Goal: Task Accomplishment & Management: Manage account settings

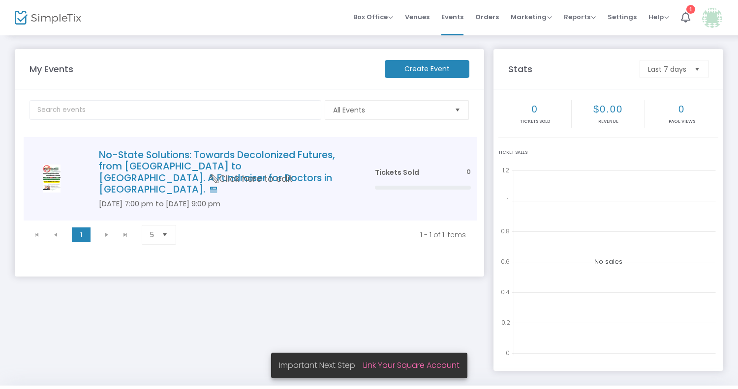
click at [279, 174] on span "Click here to edit" at bounding box center [251, 179] width 83 height 13
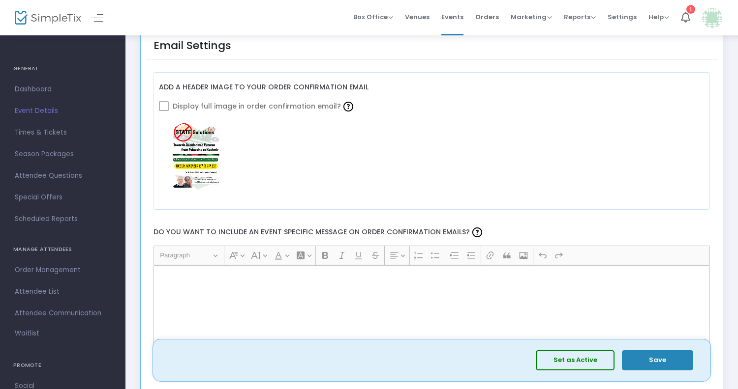
scroll to position [1249, 0]
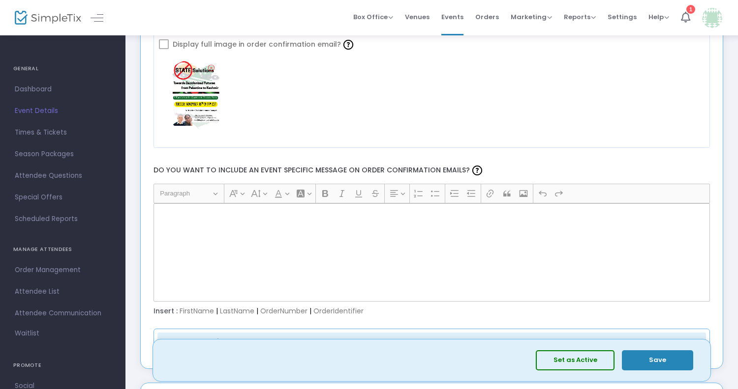
click at [239, 233] on div "Rich Text Editor, main" at bounding box center [431, 253] width 557 height 98
click at [205, 221] on div "Rich Text Editor, main" at bounding box center [431, 253] width 557 height 98
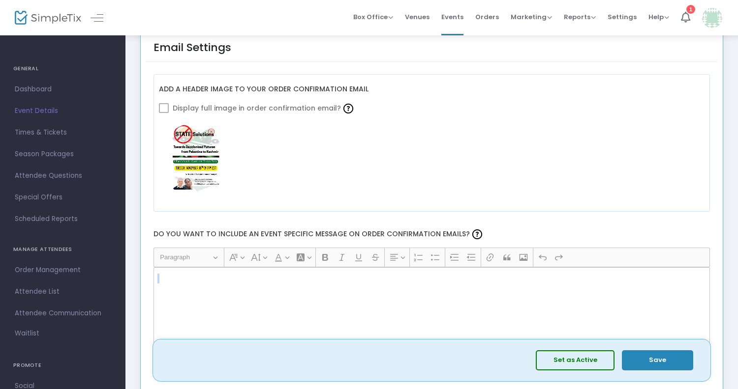
scroll to position [1178, 0]
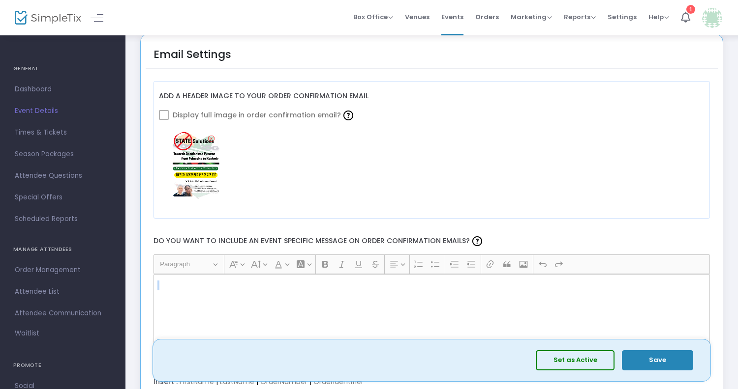
click at [172, 285] on p "Rich Text Editor, main" at bounding box center [431, 286] width 548 height 10
click at [162, 284] on p "Rich Text Editor, main" at bounding box center [431, 286] width 548 height 10
click at [225, 281] on p "Rich Text Editor, main" at bounding box center [431, 286] width 548 height 10
drag, startPoint x: 228, startPoint y: 282, endPoint x: 184, endPoint y: 286, distance: 43.5
click at [184, 286] on p "Rich Text Editor, main" at bounding box center [431, 286] width 548 height 10
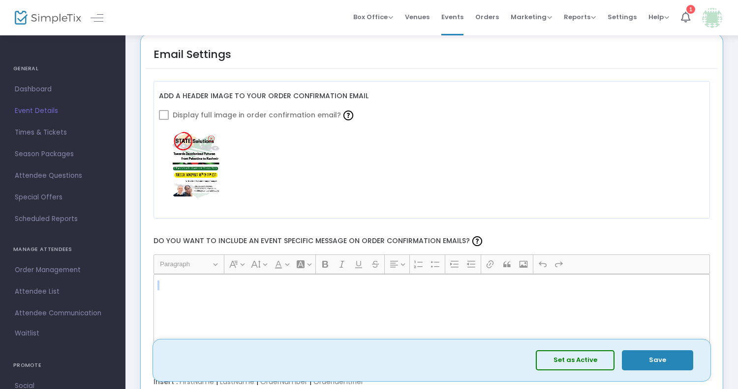
drag, startPoint x: 184, startPoint y: 285, endPoint x: 241, endPoint y: 288, distance: 57.1
click at [241, 289] on p "Rich Text Editor, main" at bounding box center [431, 286] width 548 height 10
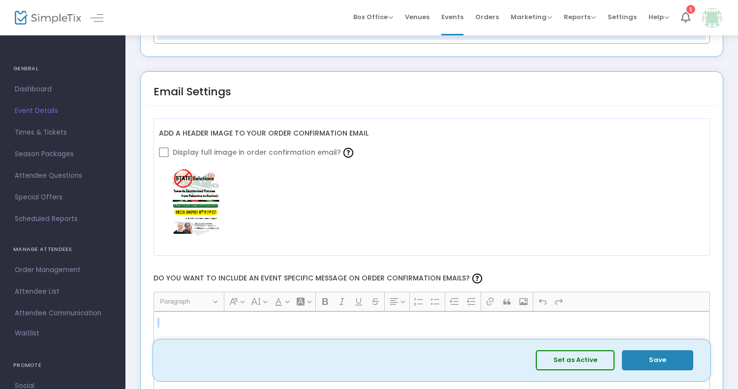
scroll to position [1086, 0]
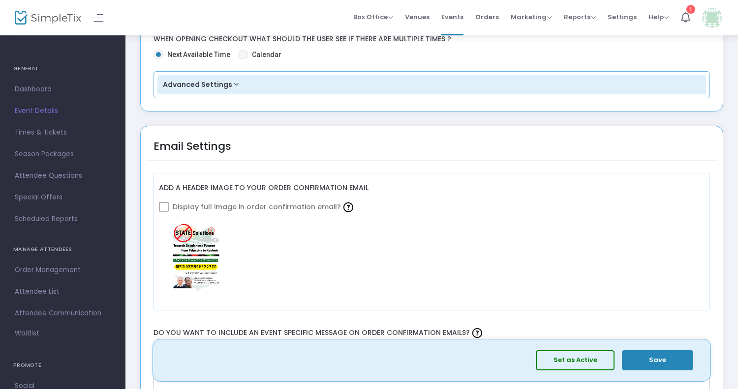
click at [163, 207] on span at bounding box center [164, 207] width 10 height 10
drag, startPoint x: 164, startPoint y: 207, endPoint x: 490, endPoint y: 291, distance: 336.8
click at [164, 207] on span at bounding box center [164, 207] width 10 height 10
click at [654, 359] on button "Save" at bounding box center [657, 361] width 71 height 20
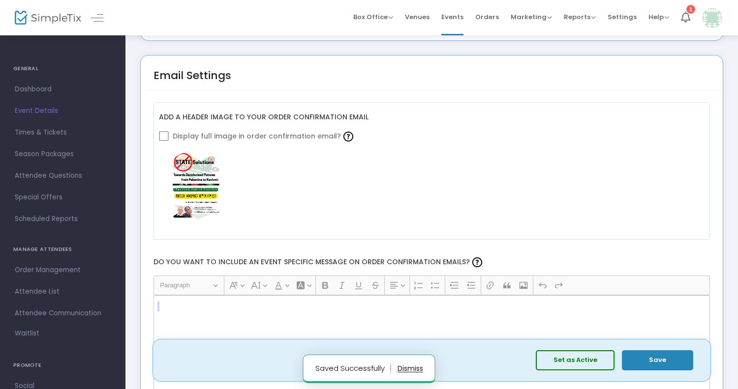
scroll to position [1293, 0]
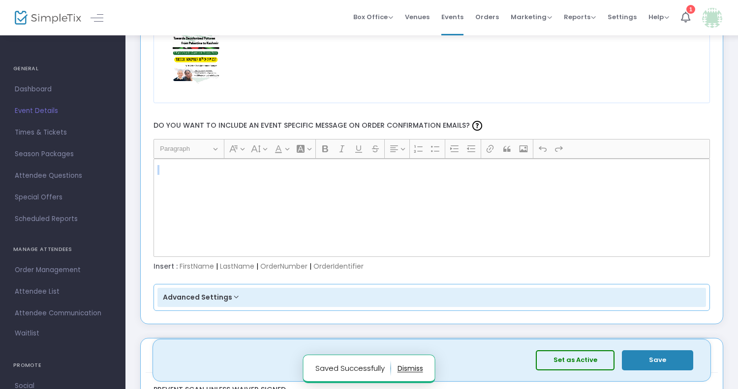
click at [390, 218] on div "Rich Text Editor, main" at bounding box center [431, 208] width 557 height 98
click at [386, 217] on div "Rich Text Editor, main" at bounding box center [431, 208] width 557 height 98
click at [576, 360] on button "Set as Active" at bounding box center [575, 361] width 79 height 20
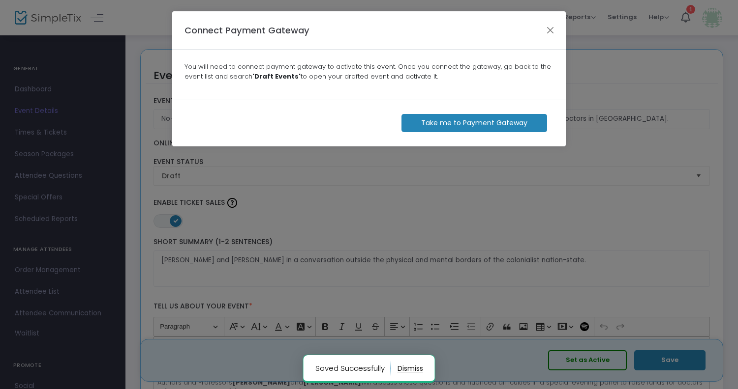
scroll to position [0, 0]
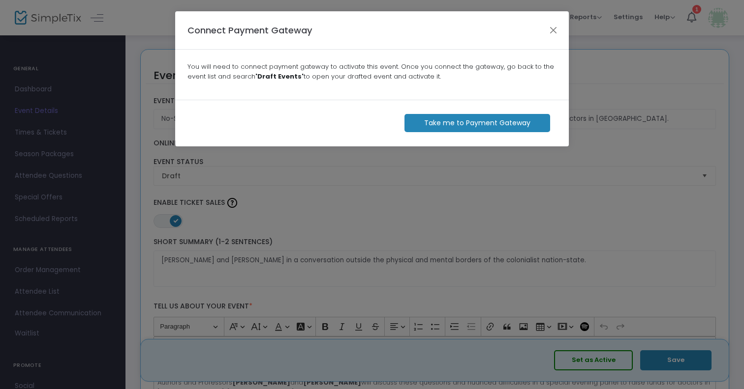
click at [460, 124] on m-button "Take me to Payment Gateway" at bounding box center [477, 123] width 146 height 18
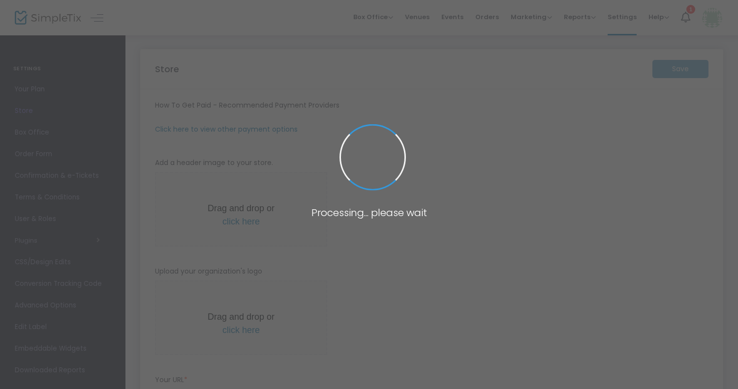
type input "[URL]"
radio input "true"
radio input "false"
radio input "true"
type input "Art Killing Apathy"
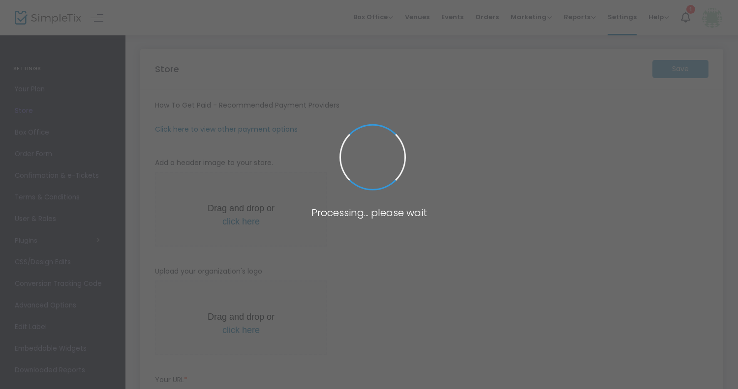
type input "2133995754"
type input "(UTC-05:00) Eastern Time ([GEOGRAPHIC_DATA] & [GEOGRAPHIC_DATA])"
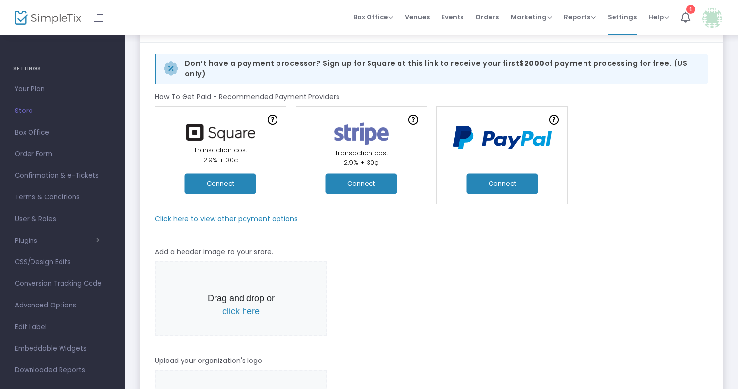
scroll to position [62, 0]
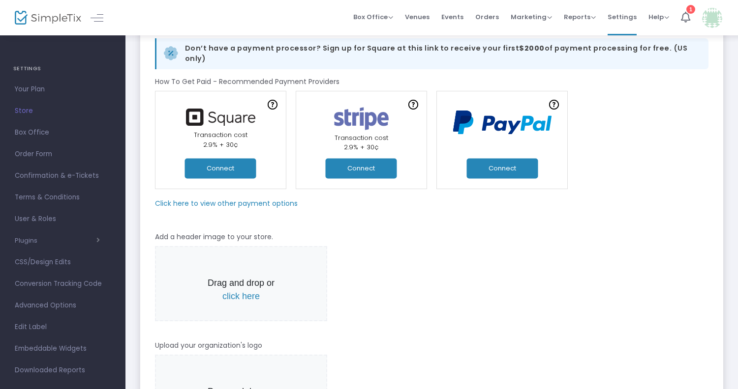
click at [226, 166] on button "Connect" at bounding box center [220, 168] width 71 height 20
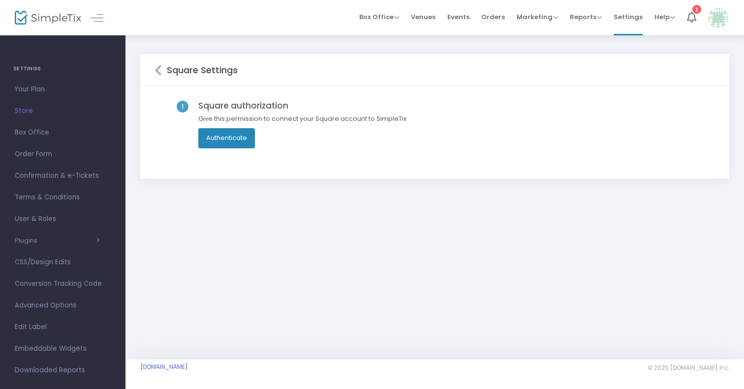
click at [220, 143] on button "Authenticate" at bounding box center [226, 138] width 57 height 20
click at [222, 141] on button "Authenticate" at bounding box center [226, 138] width 57 height 20
click at [219, 139] on button "Authenticate" at bounding box center [226, 138] width 57 height 20
click at [156, 70] on icon at bounding box center [157, 70] width 7 height 12
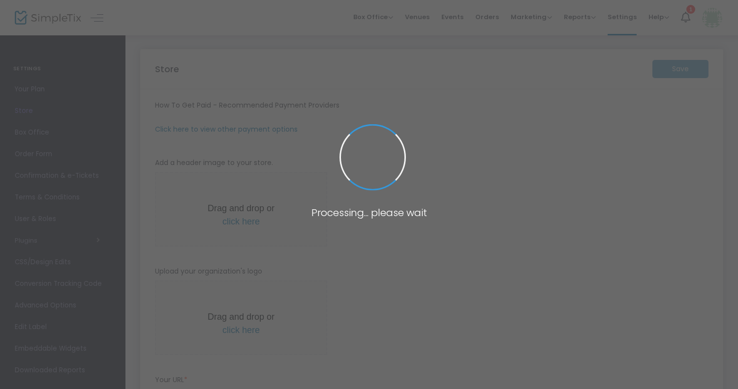
type input "[URL]"
radio input "true"
radio input "false"
radio input "true"
type input "Art Killing Apathy"
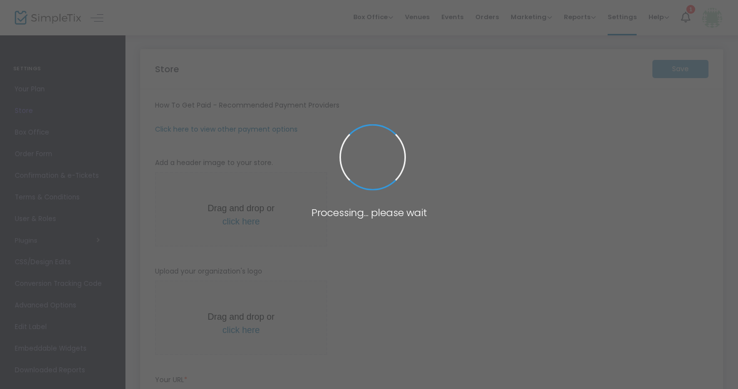
type input "2133995754"
type input "(UTC-05:00) Eastern Time ([GEOGRAPHIC_DATA] & [GEOGRAPHIC_DATA])"
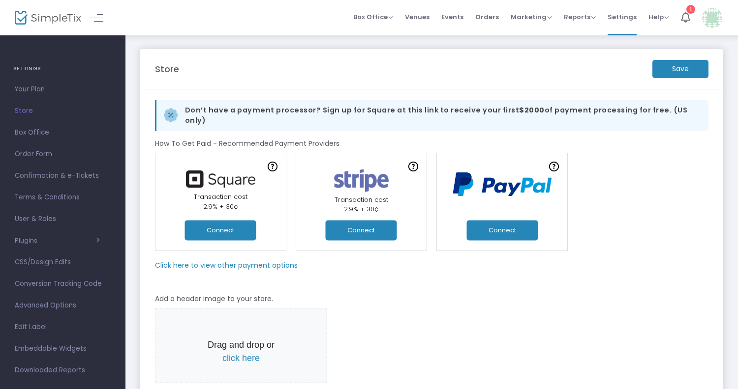
scroll to position [81, 0]
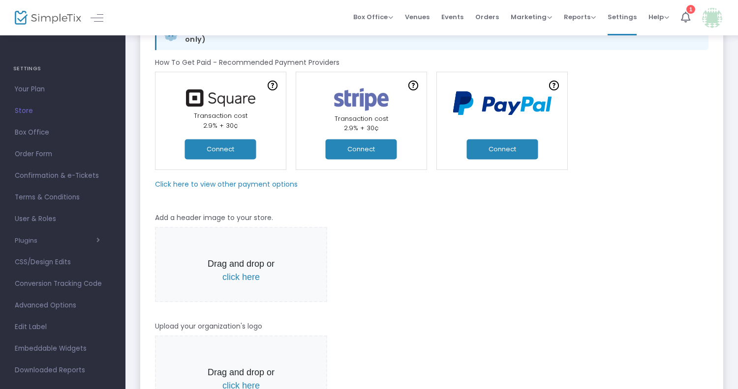
click at [200, 139] on button "Connect" at bounding box center [220, 149] width 71 height 20
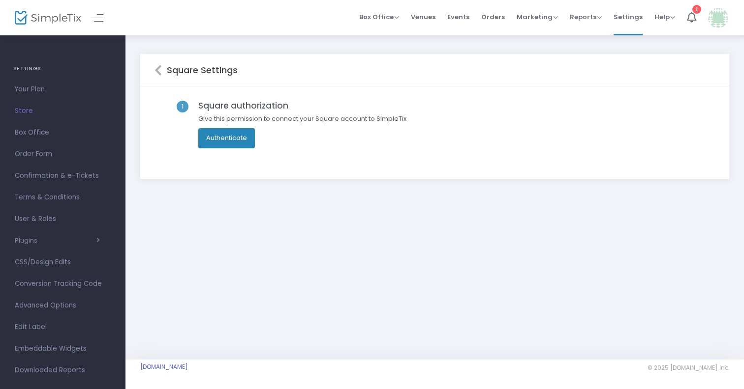
click at [239, 139] on button "Authenticate" at bounding box center [226, 138] width 57 height 20
click at [160, 76] on icon at bounding box center [157, 70] width 7 height 12
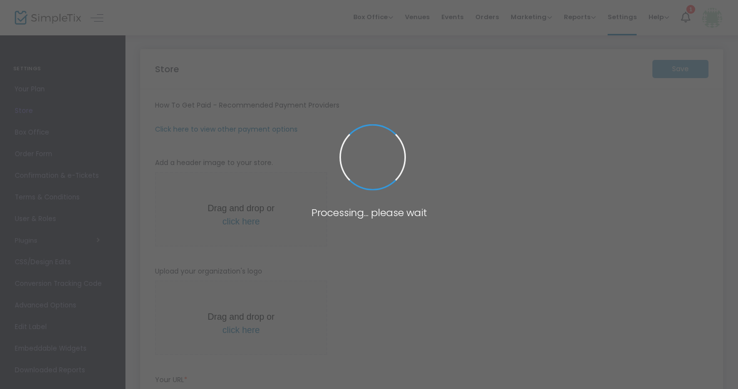
type input "[URL]"
radio input "true"
radio input "false"
radio input "true"
type input "Art Killing Apathy"
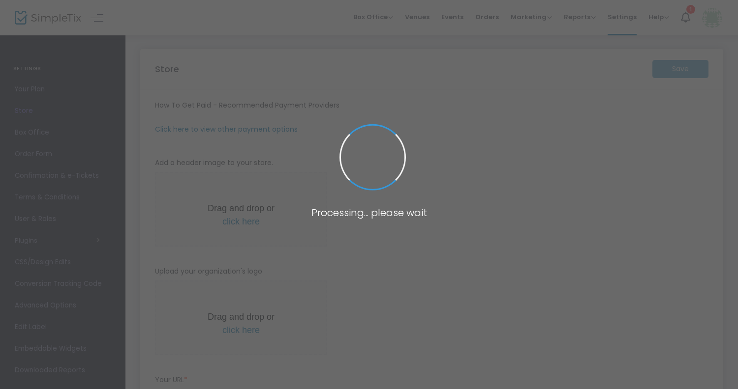
type input "2133995754"
type input "(UTC-05:00) Eastern Time ([GEOGRAPHIC_DATA] & [GEOGRAPHIC_DATA])"
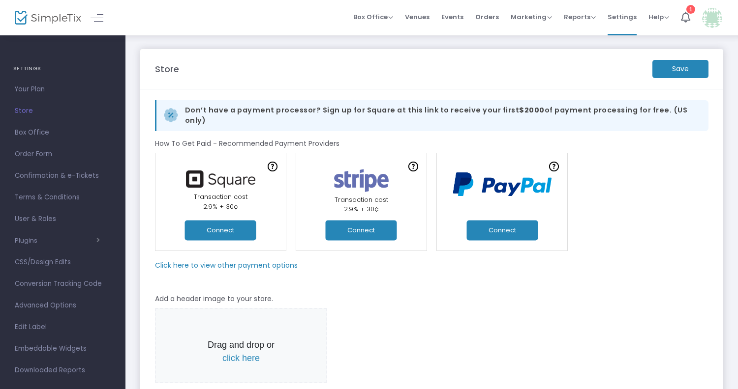
click at [367, 222] on button "Connect" at bounding box center [361, 230] width 71 height 20
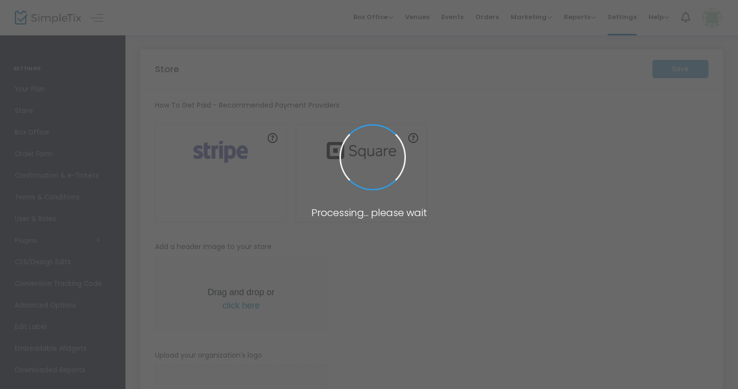
type input "[URL]"
radio input "true"
radio input "false"
radio input "true"
type input "Art Killing Apathy"
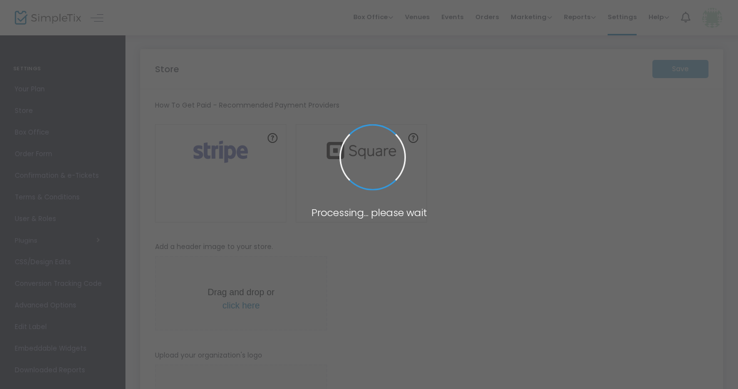
type input "2133995754"
type input "(UTC-05:00) Eastern Time ([GEOGRAPHIC_DATA] & [GEOGRAPHIC_DATA])"
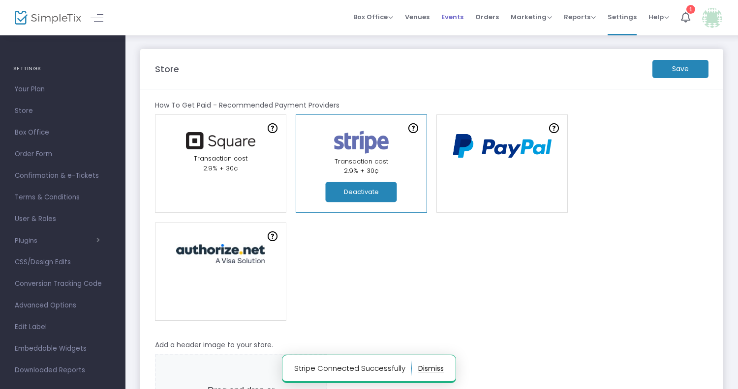
click at [453, 18] on span "Events" at bounding box center [452, 16] width 22 height 25
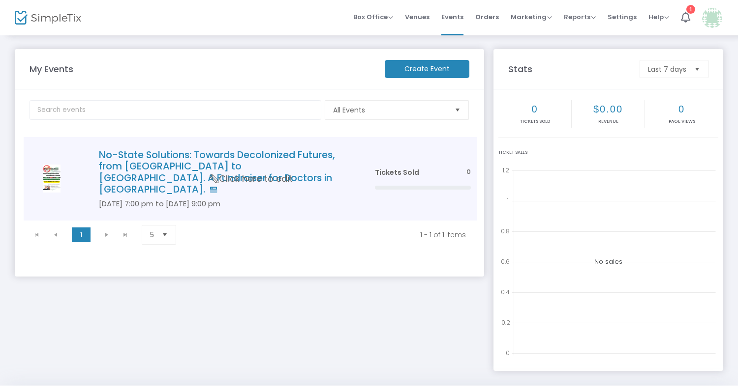
click at [309, 159] on h4 "No-State Solutions: Towards Decolonized Futures, from [GEOGRAPHIC_DATA] to [GEO…" at bounding box center [222, 172] width 246 height 46
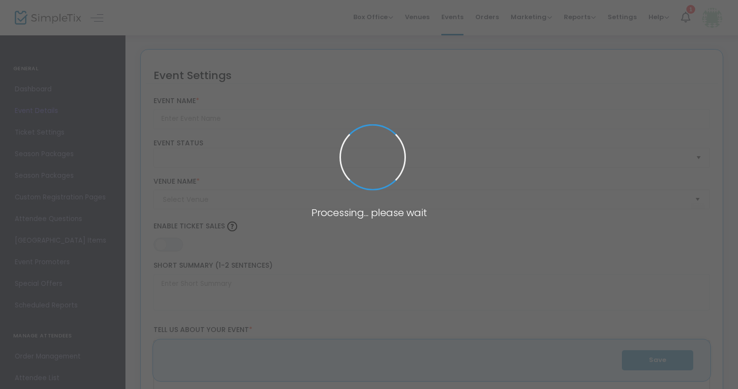
type input "No-State Solutions: Towards Decolonized Futures, from [GEOGRAPHIC_DATA] to [GEO…"
type textarea "[PERSON_NAME] and [PERSON_NAME] in a conversation outside the physical and ment…"
type input "Register Now"
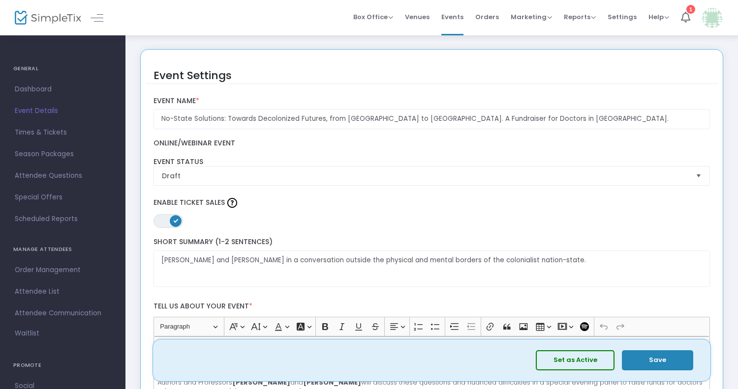
click at [558, 356] on button "Set as Active" at bounding box center [575, 361] width 79 height 20
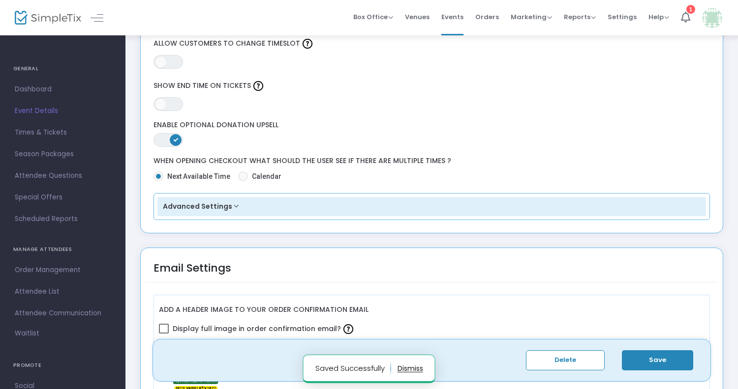
scroll to position [1319, 0]
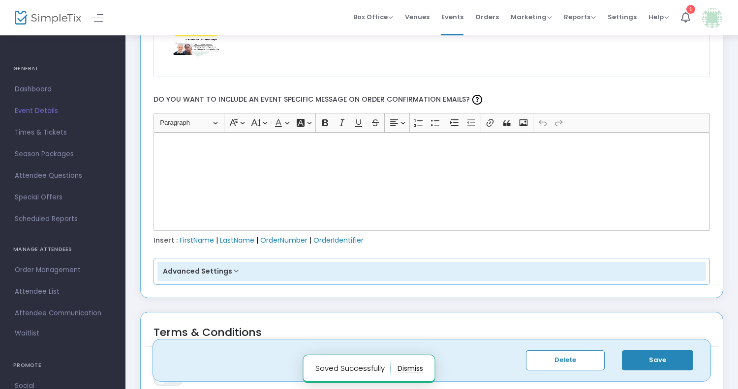
click at [418, 198] on div "Rich Text Editor, main" at bounding box center [431, 182] width 557 height 98
click at [319, 170] on div "Rich Text Editor, main" at bounding box center [431, 182] width 557 height 98
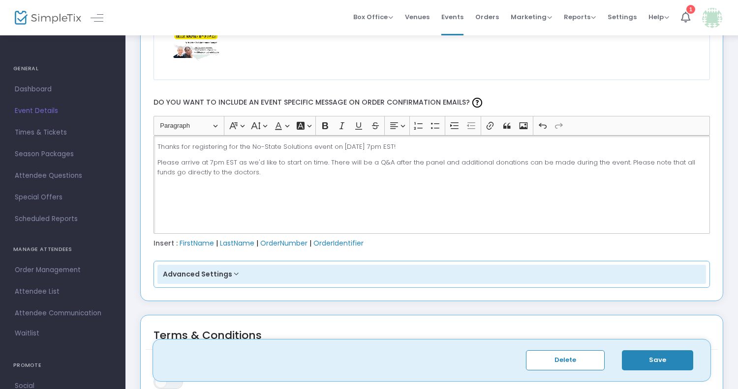
scroll to position [1394, 0]
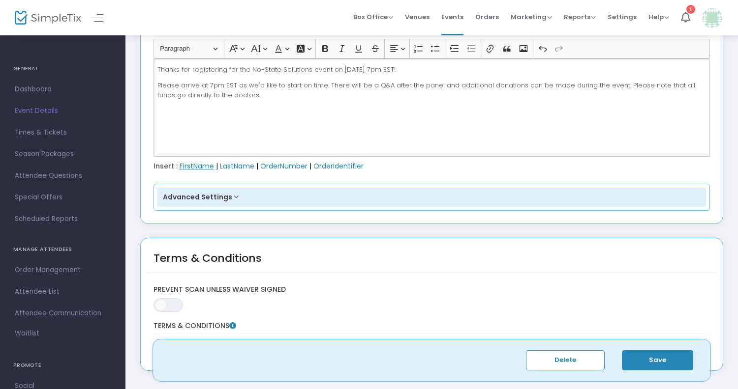
click at [210, 165] on span "FirstName" at bounding box center [196, 166] width 34 height 10
drag, startPoint x: 284, startPoint y: 95, endPoint x: 241, endPoint y: 98, distance: 42.9
click at [241, 98] on p "Please arrive at 7pm EST as we'd like to start on time. There will be a Q&A aft…" at bounding box center [431, 90] width 548 height 19
click at [159, 70] on p "Thanks for registering for the No-State Solutions event on November 18th at 7pm…" at bounding box center [431, 70] width 548 height 10
click at [193, 170] on span "FirstName" at bounding box center [196, 166] width 34 height 10
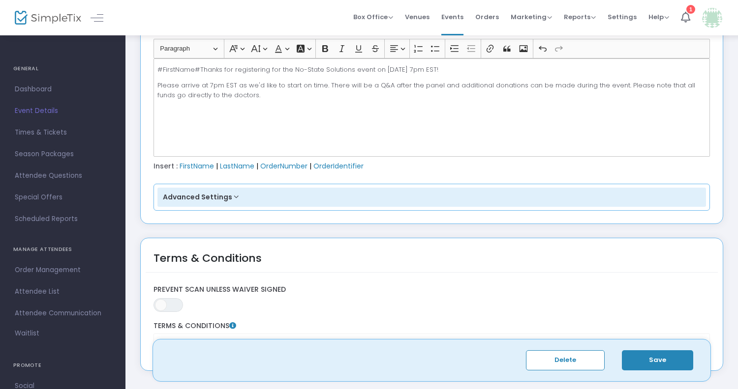
click at [200, 70] on p "#FirstName#Thanks for registering for the No-State Solutions event on November …" at bounding box center [431, 70] width 548 height 10
click at [233, 196] on button "Advanced Settings" at bounding box center [431, 198] width 549 height 20
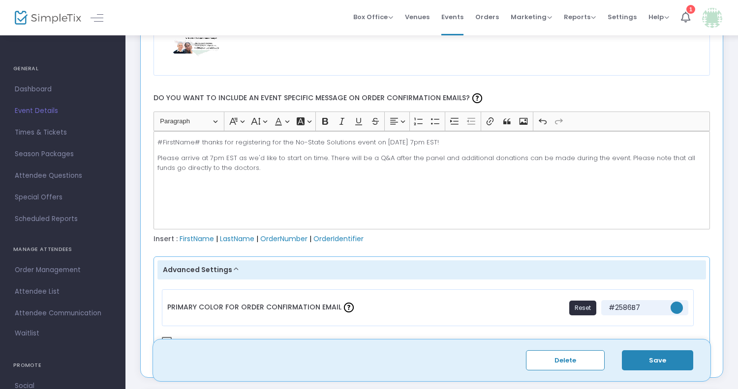
scroll to position [1293, 0]
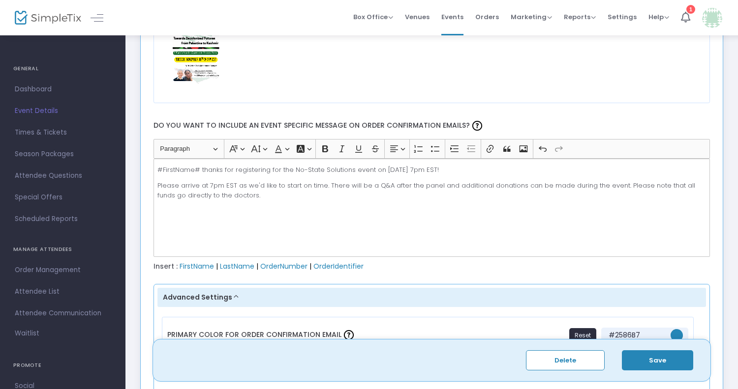
click at [269, 200] on p "Please arrive at 7pm EST as we'd like to start on time. There will be a Q&A aft…" at bounding box center [431, 190] width 548 height 19
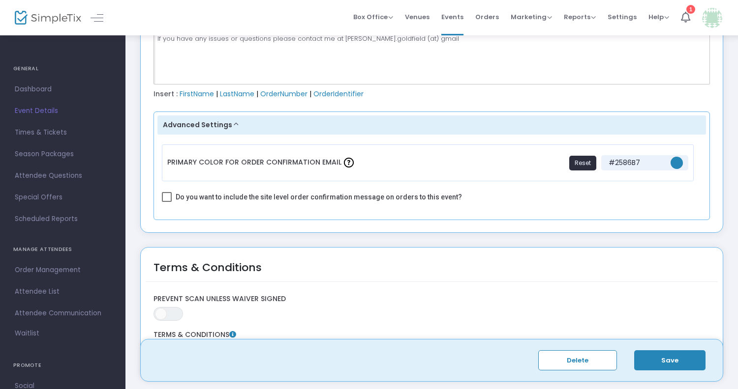
scroll to position [1578, 0]
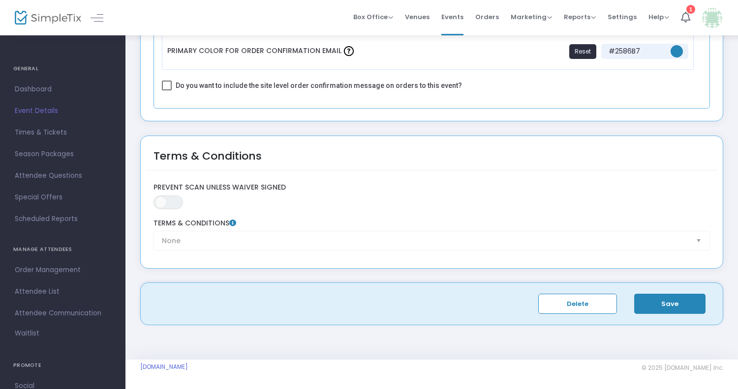
click at [670, 314] on div "Delete Save" at bounding box center [432, 304] width 572 height 32
click at [669, 308] on button "Save" at bounding box center [669, 304] width 71 height 20
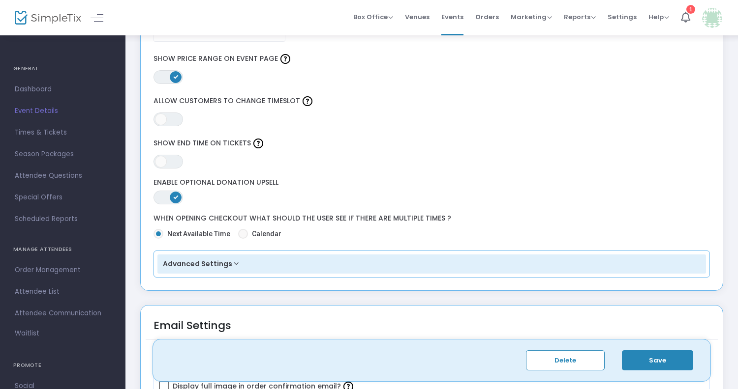
scroll to position [975, 0]
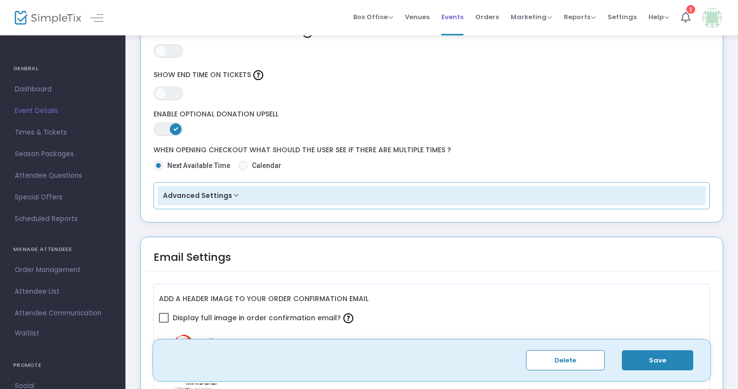
click at [456, 16] on span "Events" at bounding box center [452, 16] width 22 height 25
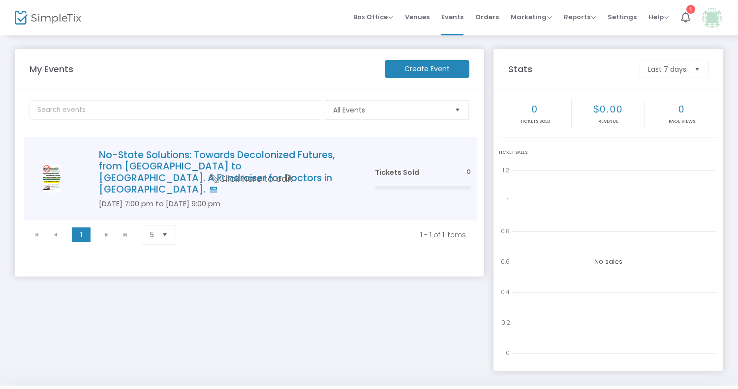
click at [42, 165] on img "Data table" at bounding box center [52, 179] width 44 height 28
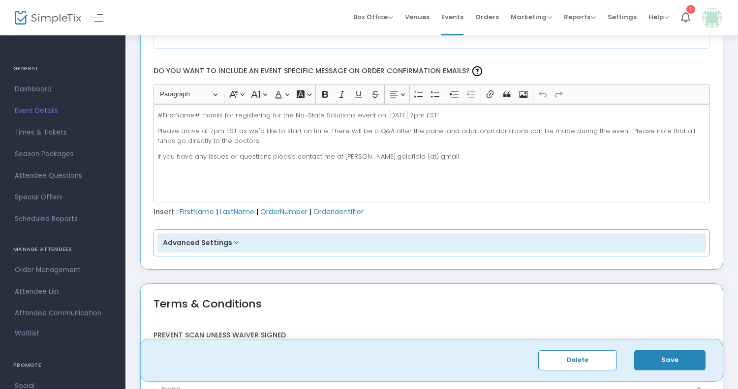
scroll to position [1163, 0]
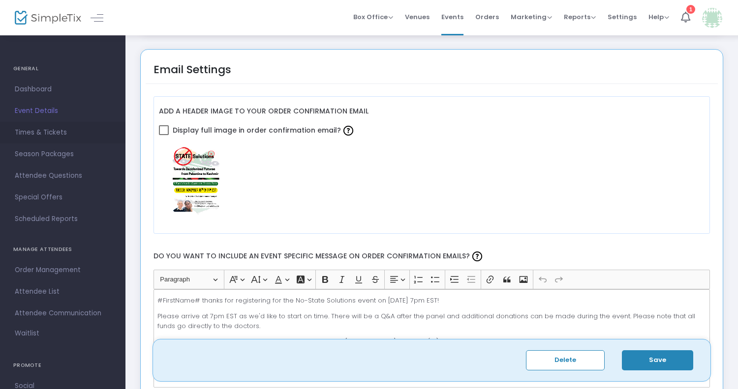
click at [60, 129] on span "Times & Tickets" at bounding box center [63, 132] width 96 height 13
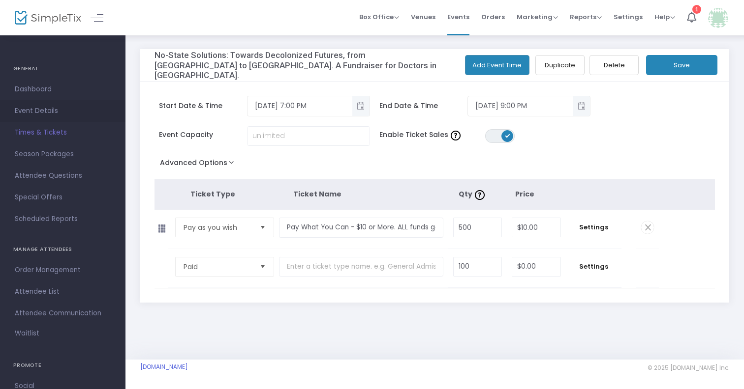
click at [45, 112] on span "Event Details" at bounding box center [63, 111] width 96 height 13
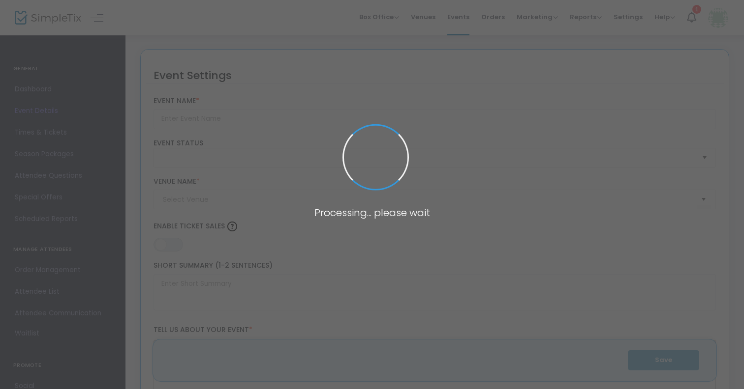
type input "No-State Solutions: Towards Decolonized Futures, from [GEOGRAPHIC_DATA] to [GEO…"
type textarea "[PERSON_NAME] and [PERSON_NAME] in a conversation outside the physical and ment…"
type input "Register Now"
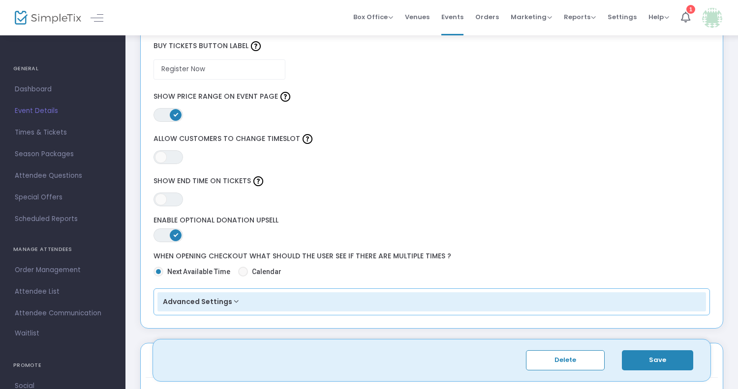
scroll to position [870, 0]
click at [656, 20] on span "Help" at bounding box center [658, 16] width 21 height 9
click at [665, 47] on li "Contact Support" at bounding box center [684, 52] width 72 height 19
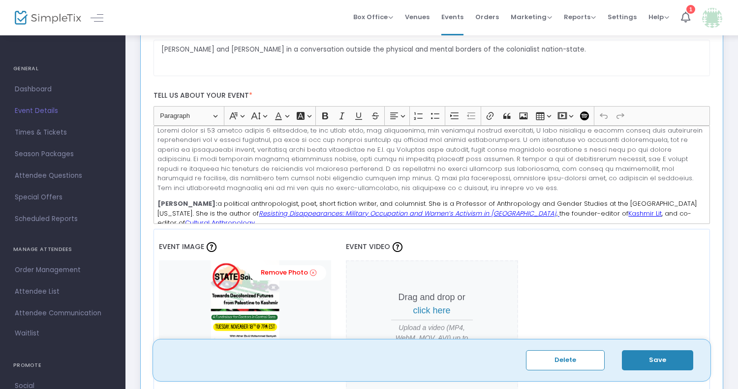
scroll to position [0, 0]
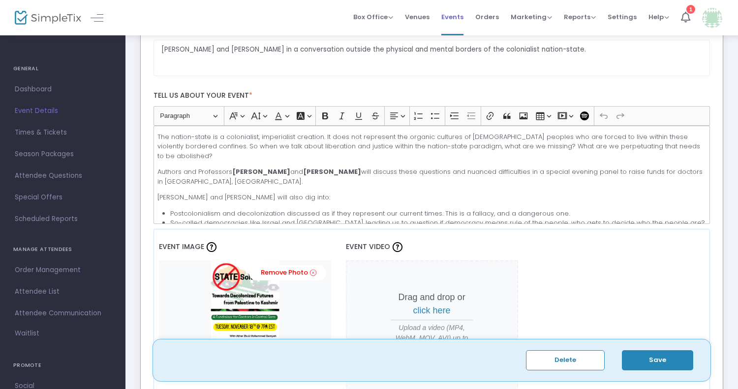
click at [450, 14] on span "Events" at bounding box center [452, 16] width 22 height 25
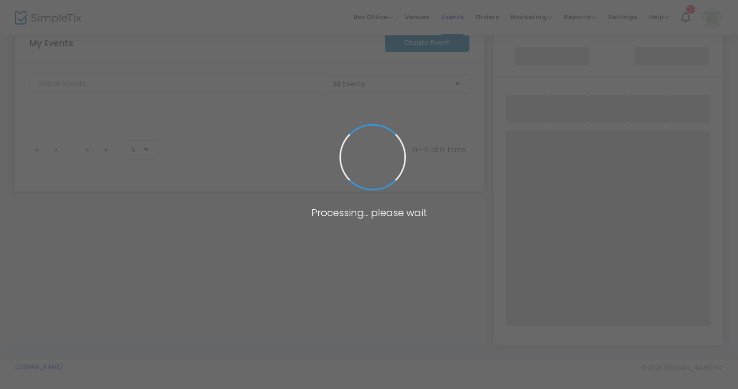
scroll to position [26, 0]
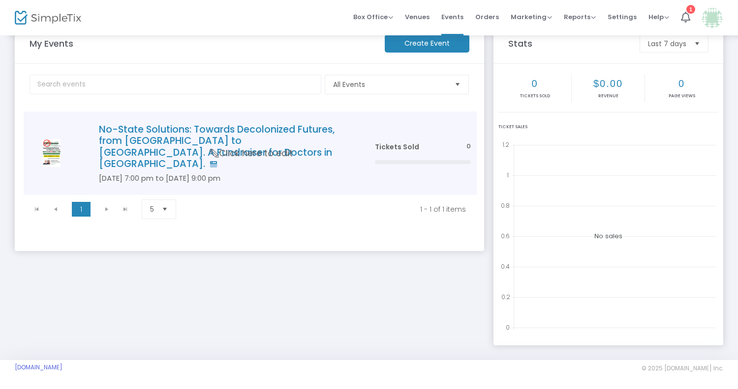
click at [252, 147] on span "Click here to edit" at bounding box center [251, 153] width 83 height 13
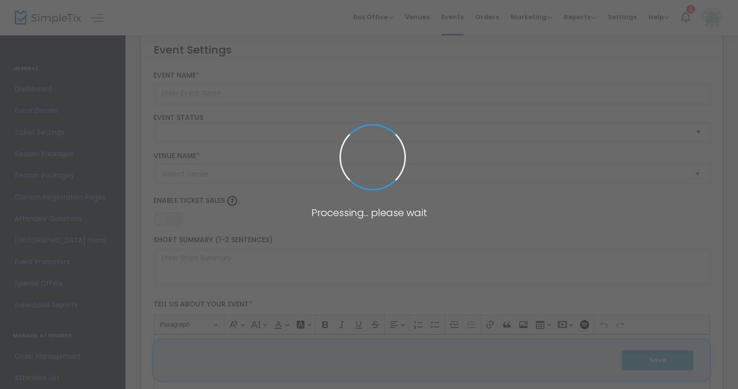
type input "No-State Solutions: Towards Decolonized Futures, from [GEOGRAPHIC_DATA] to [GEO…"
type textarea "[PERSON_NAME] and [PERSON_NAME] in a conversation outside the physical and ment…"
type input "Register Now"
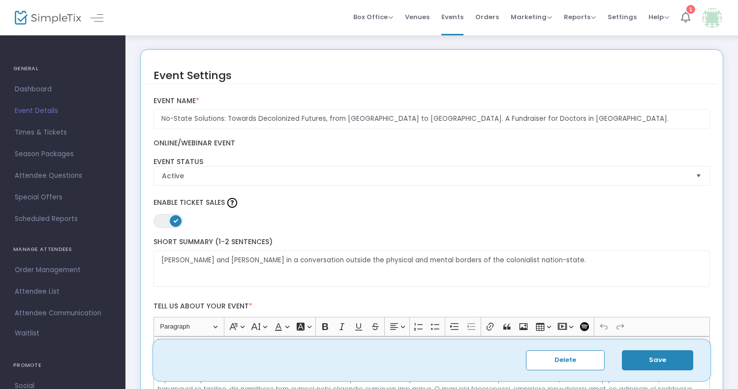
click at [691, 20] on li "1" at bounding box center [685, 17] width 21 height 35
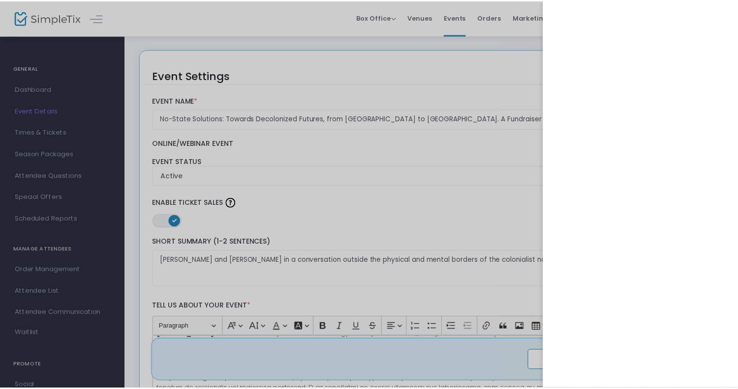
scroll to position [192, 0]
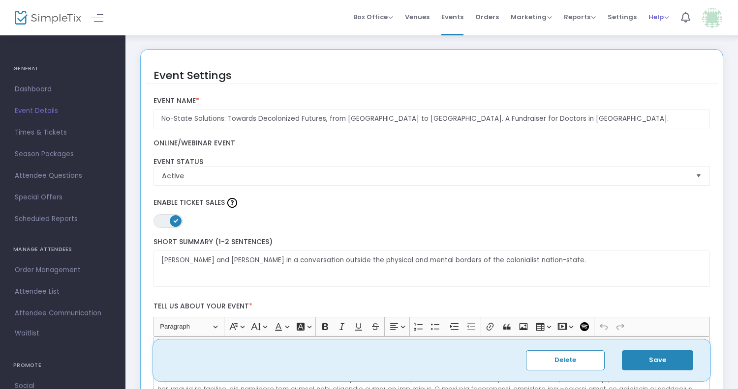
click at [655, 15] on span "Help" at bounding box center [658, 16] width 21 height 9
click at [656, 18] on span "Help" at bounding box center [658, 16] width 21 height 9
click at [656, 19] on span "Help" at bounding box center [658, 16] width 21 height 9
click at [657, 46] on li "Contact Support" at bounding box center [684, 52] width 72 height 19
